Goal: Register for event/course

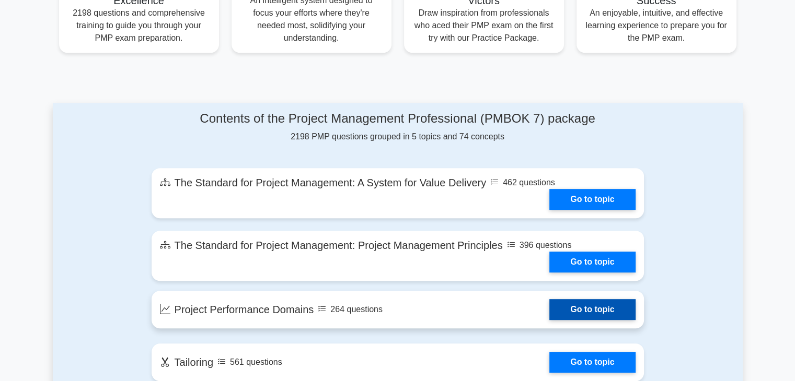
scroll to position [476, 0]
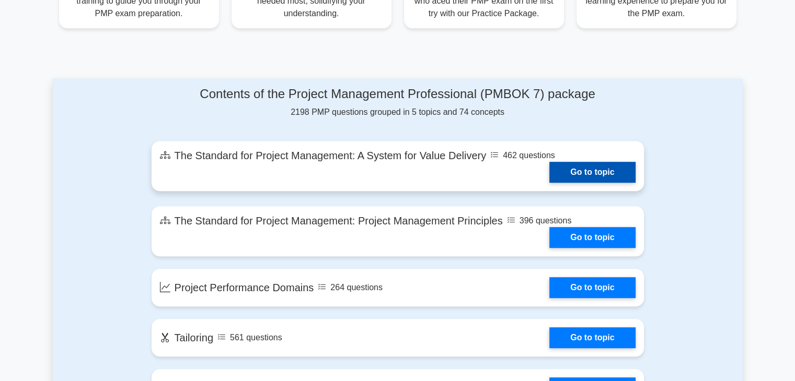
click at [569, 172] on link "Go to topic" at bounding box center [592, 172] width 86 height 21
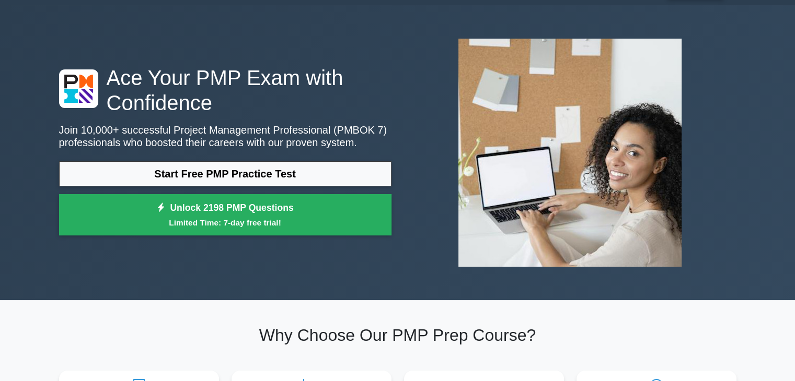
scroll to position [0, 0]
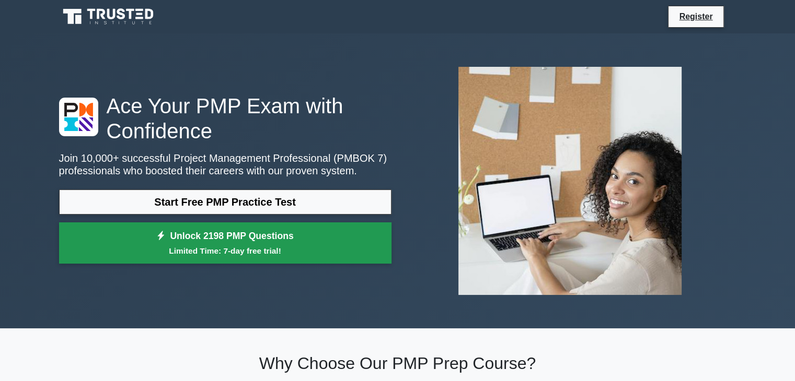
click at [241, 241] on link "Unlock 2198 PMP Questions Limited Time: 7-day free trial!" at bounding box center [225, 244] width 332 height 42
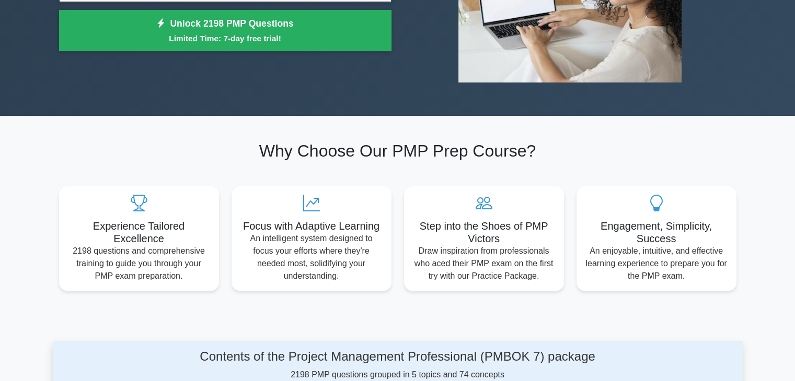
scroll to position [157, 0]
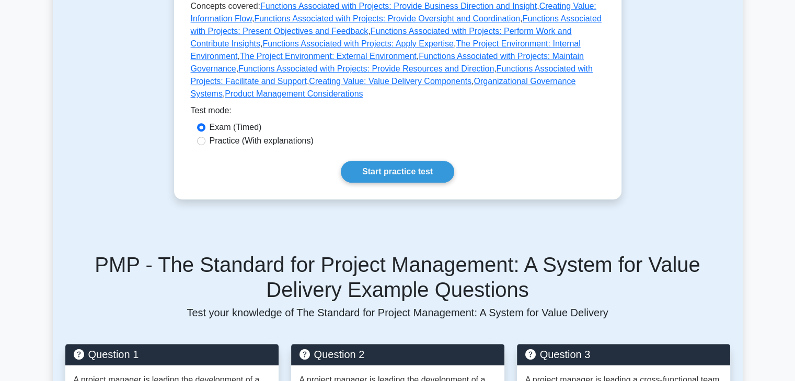
scroll to position [575, 0]
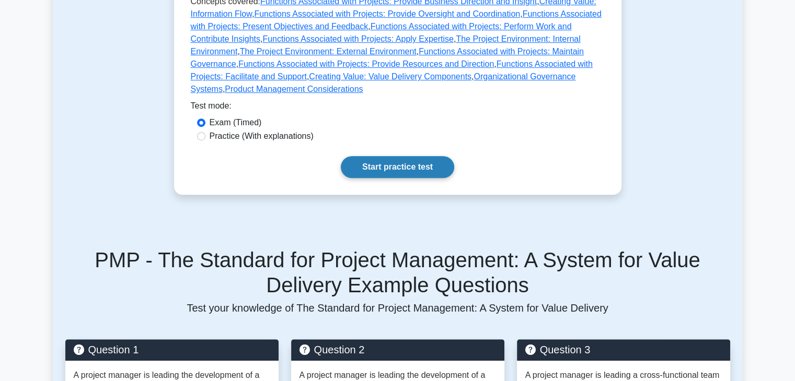
click at [380, 156] on link "Start practice test" at bounding box center [397, 167] width 113 height 22
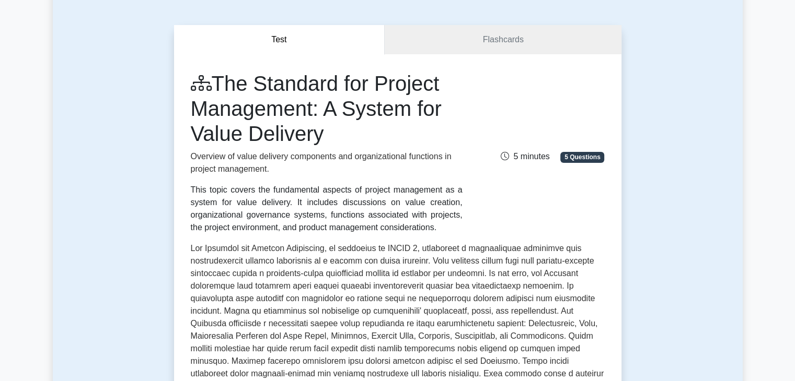
scroll to position [0, 0]
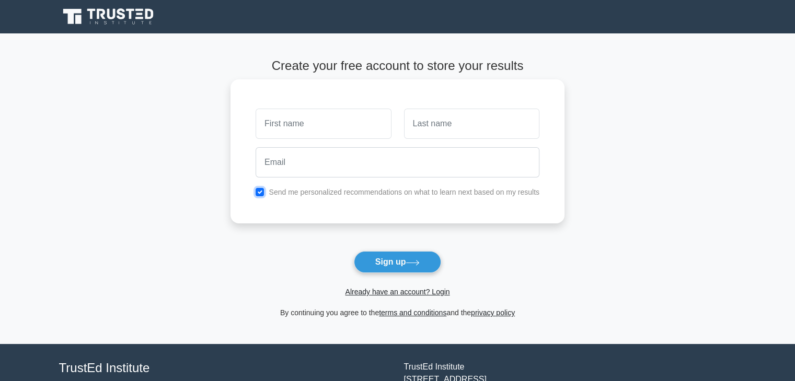
click at [260, 191] on input "checkbox" at bounding box center [260, 192] width 8 height 8
checkbox input "false"
click at [275, 130] on input "text" at bounding box center [323, 124] width 135 height 30
type input "[PERSON_NAME]"
click at [446, 128] on input "text" at bounding box center [471, 124] width 135 height 30
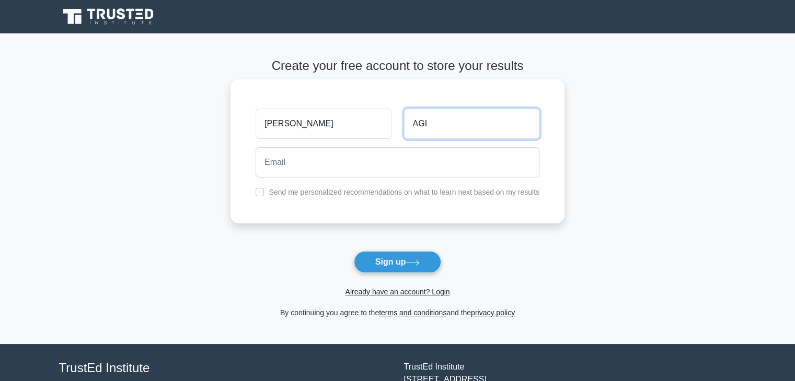
type input "AGI"
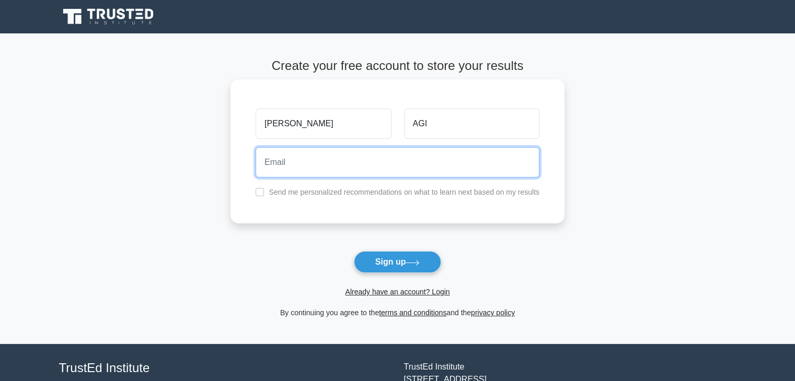
click at [355, 164] on input "email" at bounding box center [398, 162] width 284 height 30
type input "[EMAIL_ADDRESS][DOMAIN_NAME]"
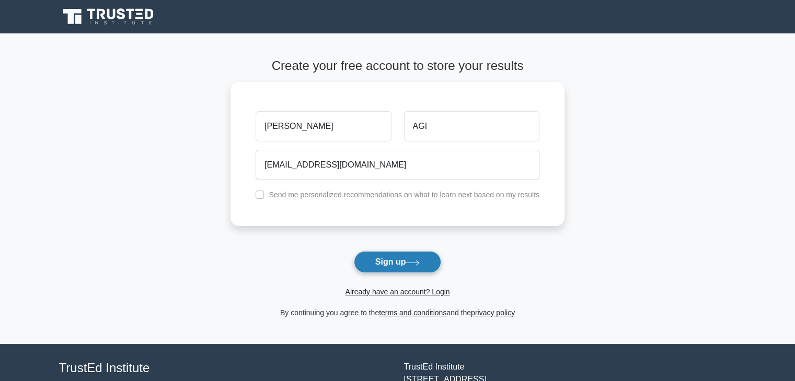
click at [384, 262] on button "Sign up" at bounding box center [398, 262] width 88 height 22
